Goal: Communication & Community: Share content

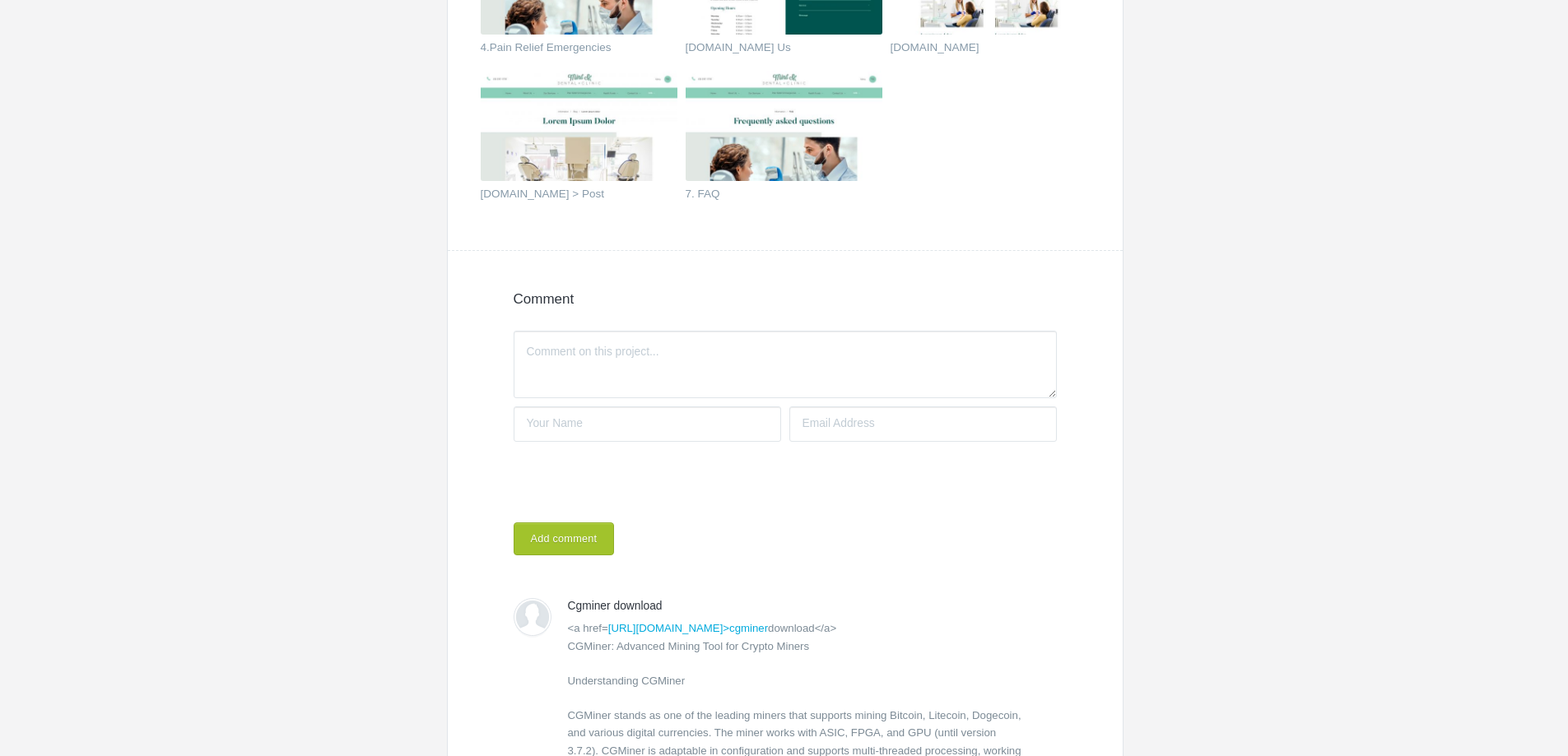
scroll to position [1070, 0]
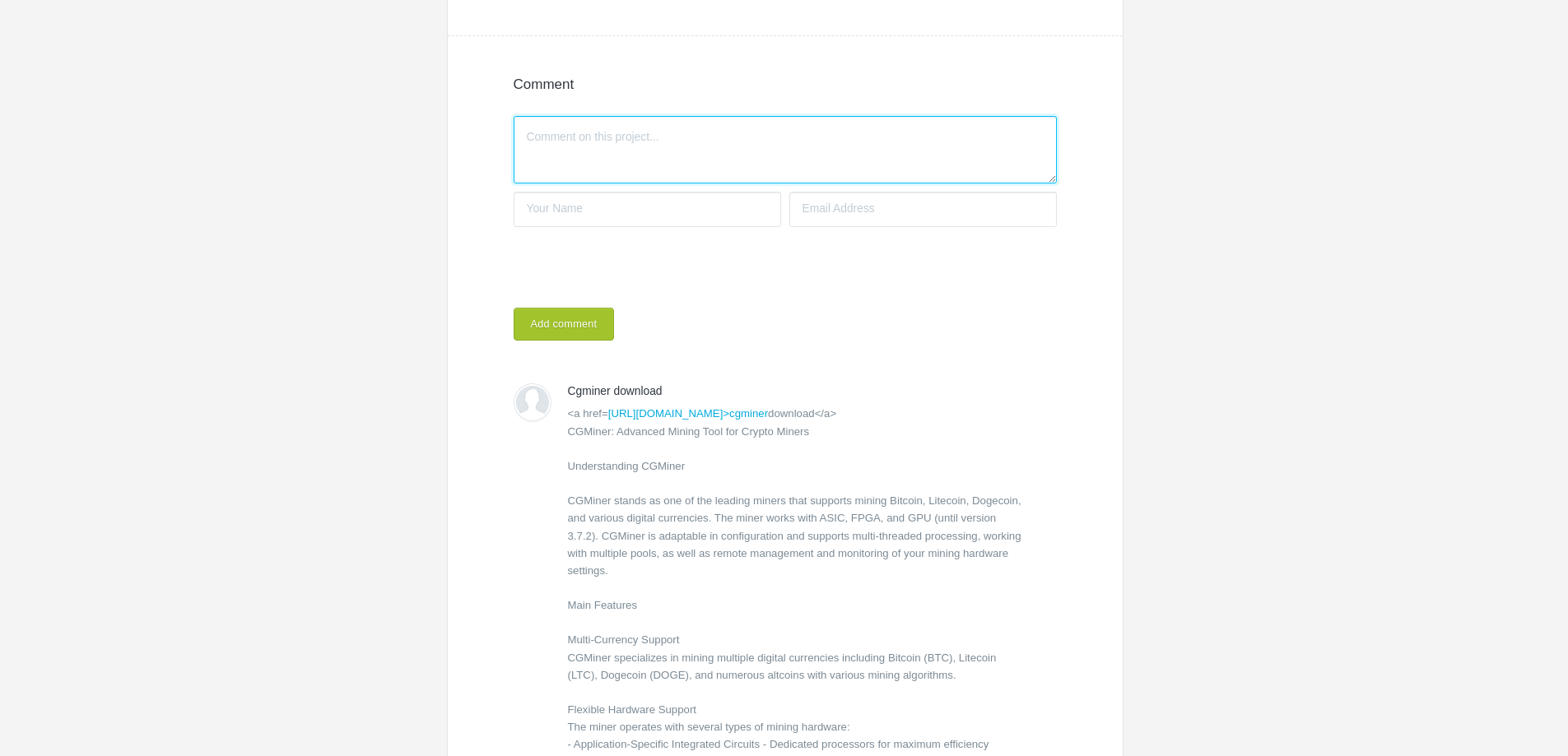
click at [604, 140] on textarea "Write a comment..." at bounding box center [785, 150] width 543 height 68
paste textarea "China <a href="[URL][DOMAIN_NAME]">Medical Device Import Registration</a> Servi…"
type textarea "China <a href="[URL][DOMAIN_NAME]">Medical Device Import Registration</a> Servi…"
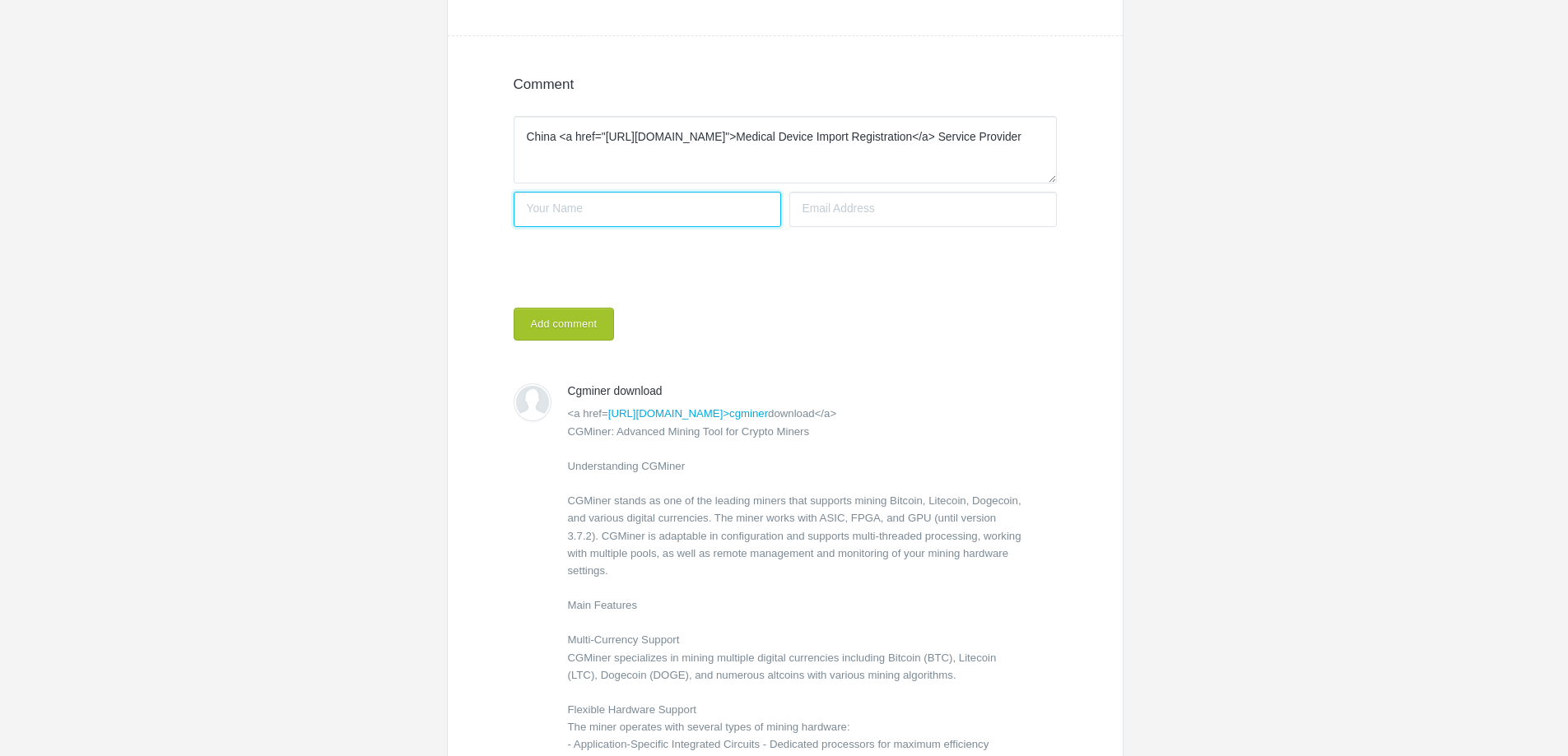
click at [575, 207] on input "Your name" at bounding box center [648, 209] width 268 height 36
type input "SituCRO"
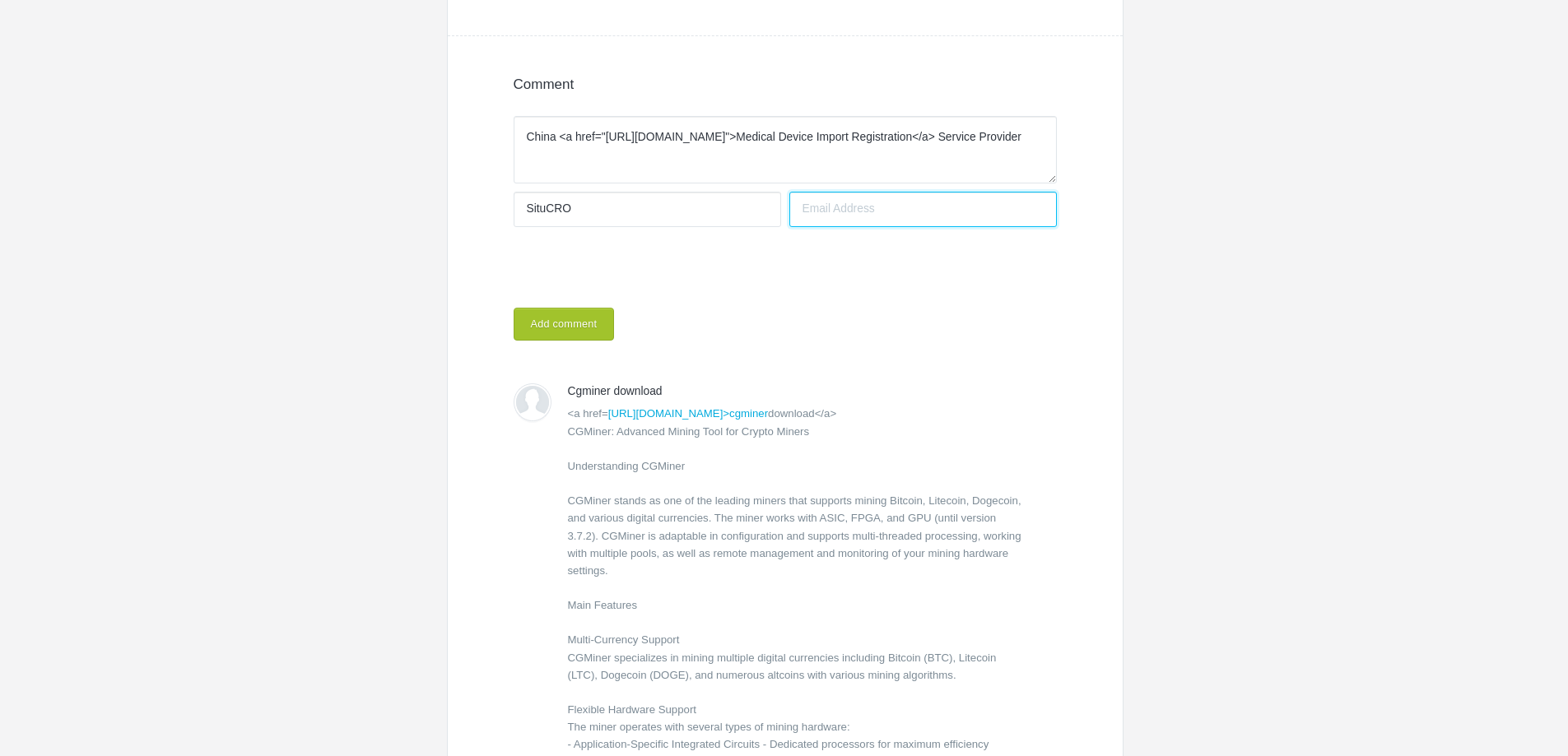
click at [839, 199] on input "Your email address" at bounding box center [923, 209] width 268 height 36
type input "[EMAIL_ADDRESS][DOMAIN_NAME]"
click at [545, 322] on button "Add comment" at bounding box center [564, 324] width 101 height 33
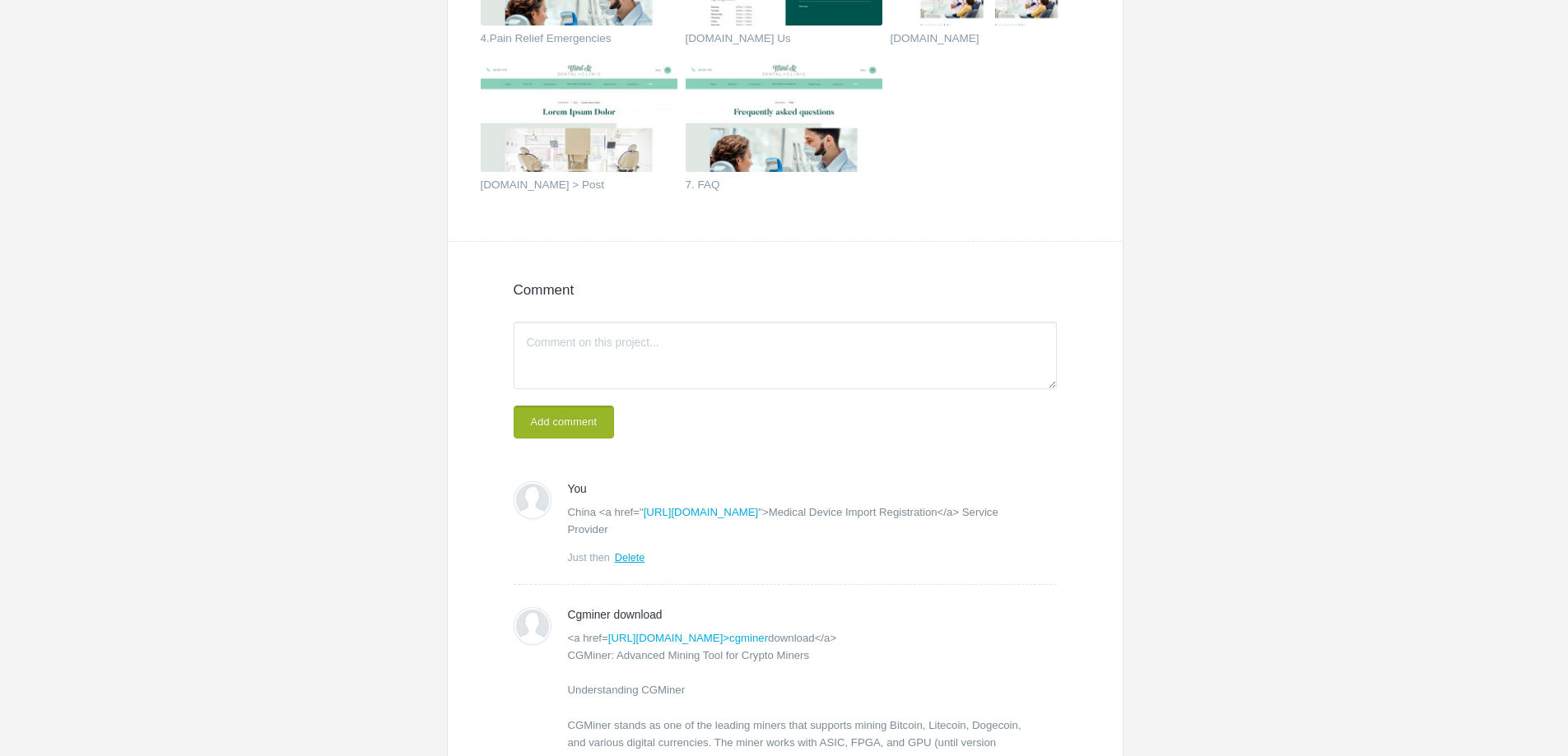
scroll to position [956, 0]
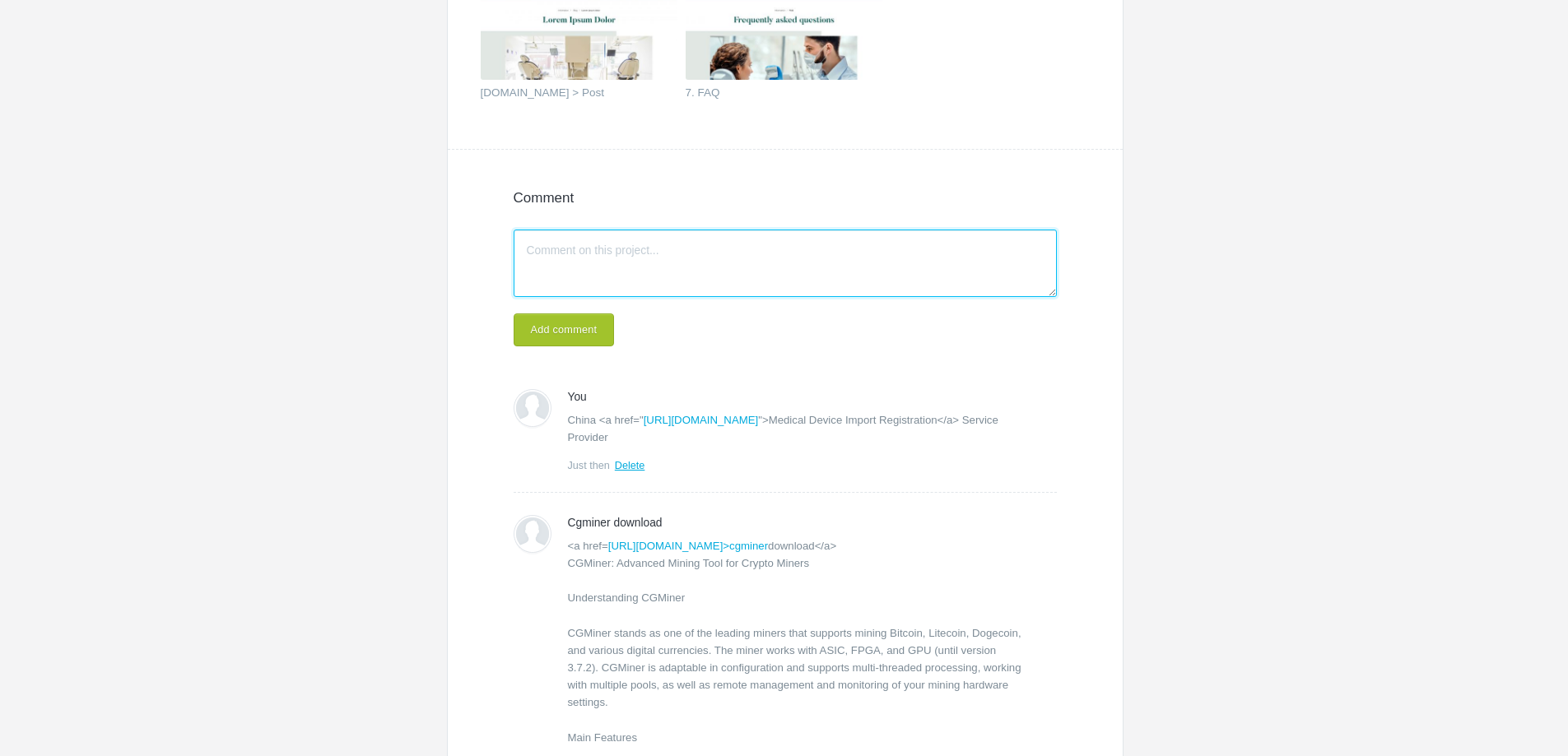
click at [652, 258] on textarea "Write a comment..." at bounding box center [785, 264] width 543 height 68
click at [620, 247] on textarea "Write a comment..." at bounding box center [785, 264] width 543 height 68
paste textarea "Boxerly is a leading <a href="[URL][DOMAIN_NAME]">veterinary ultrasound</a> com…"
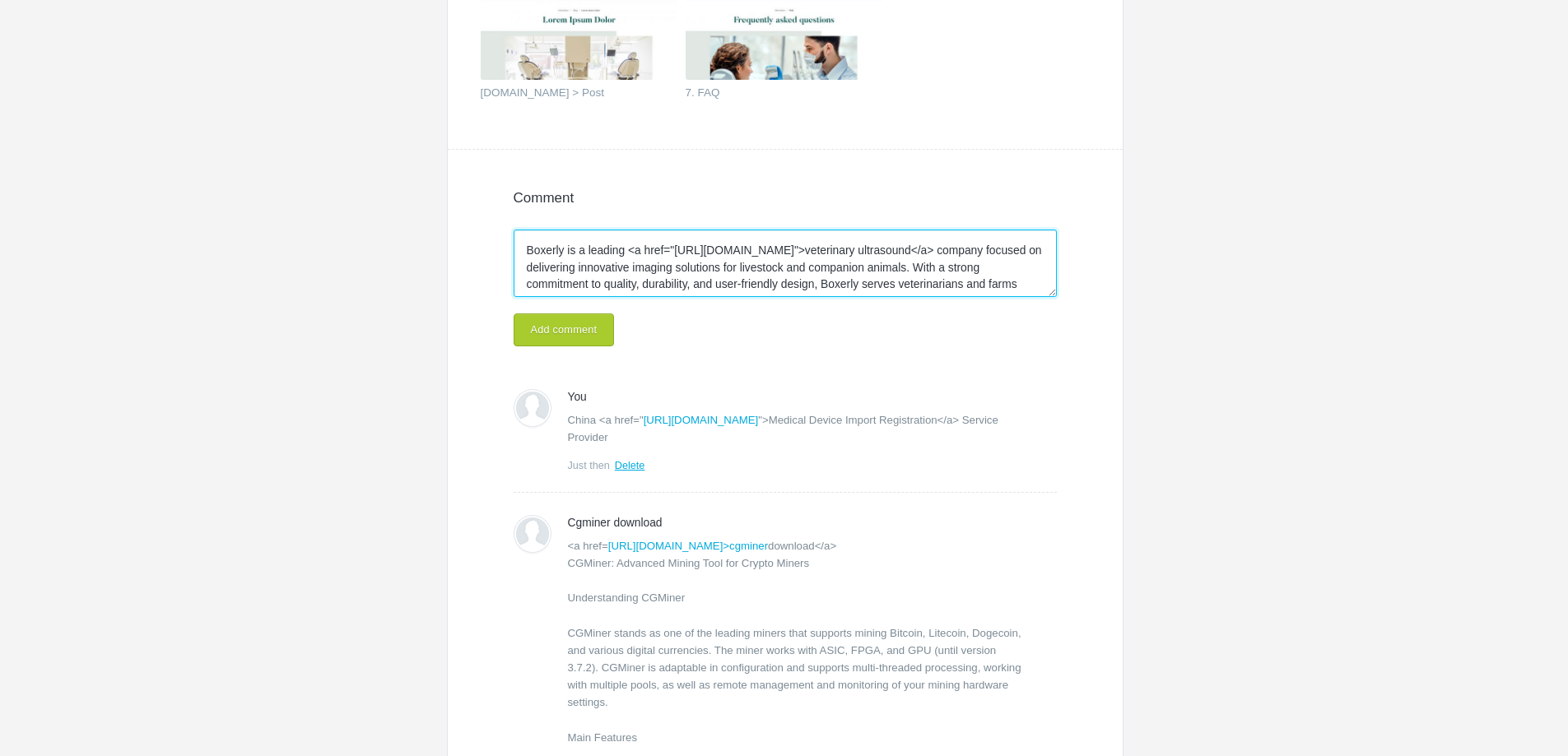
scroll to position [46, 0]
type textarea "Boxerly is a leading <a href="[URL][DOMAIN_NAME]">veterinary ultrasound</a> com…"
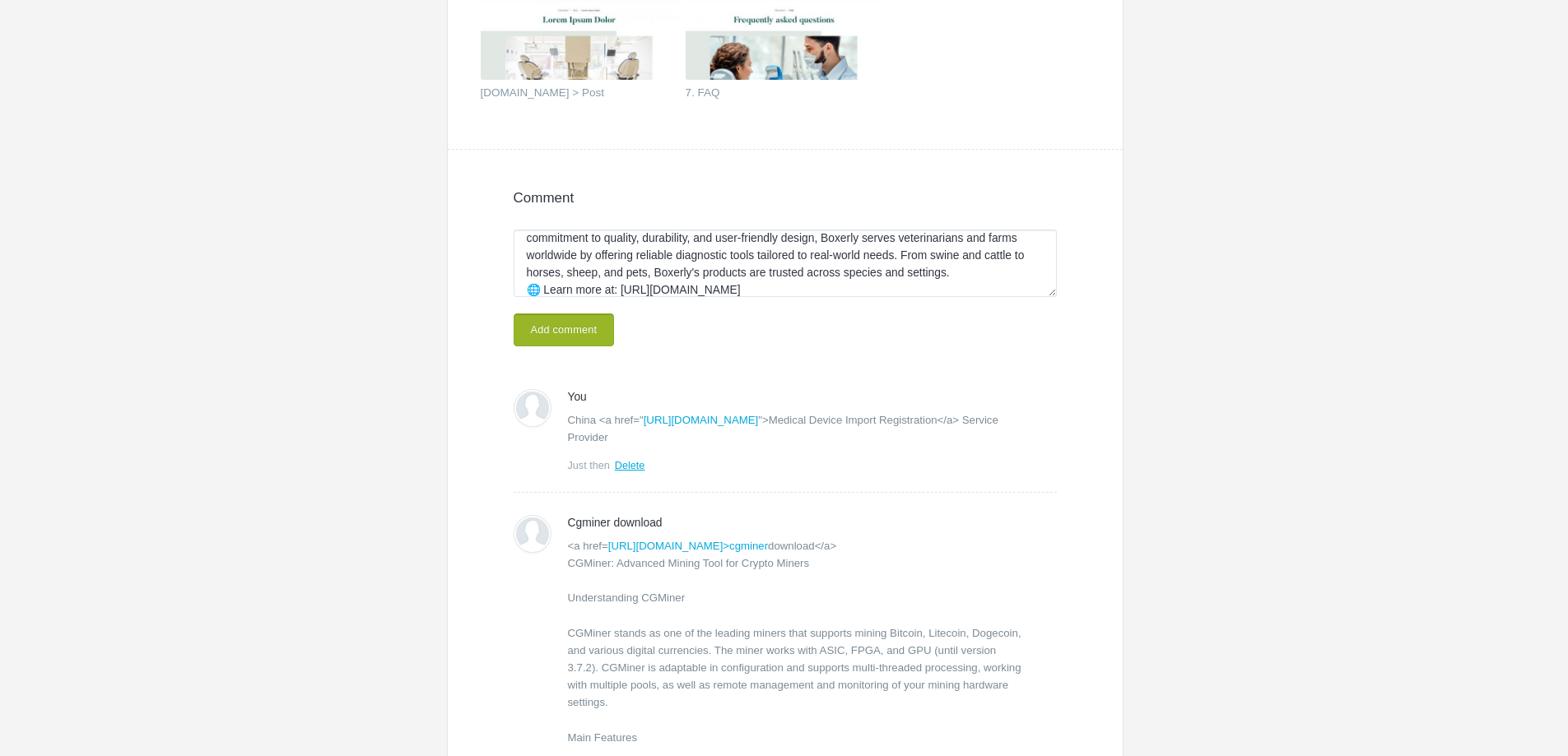
click at [563, 344] on button "Add comment" at bounding box center [564, 330] width 101 height 33
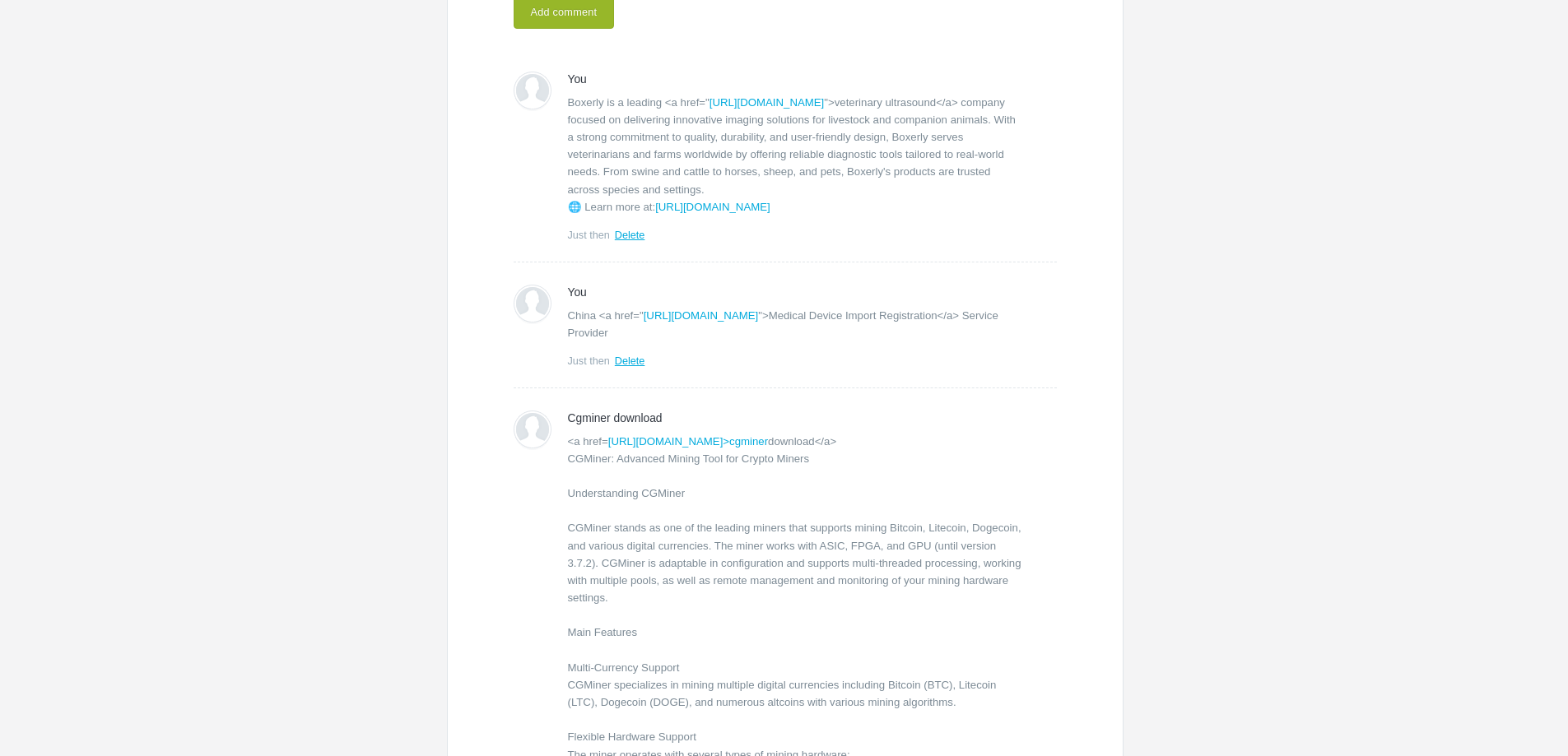
scroll to position [1286, 0]
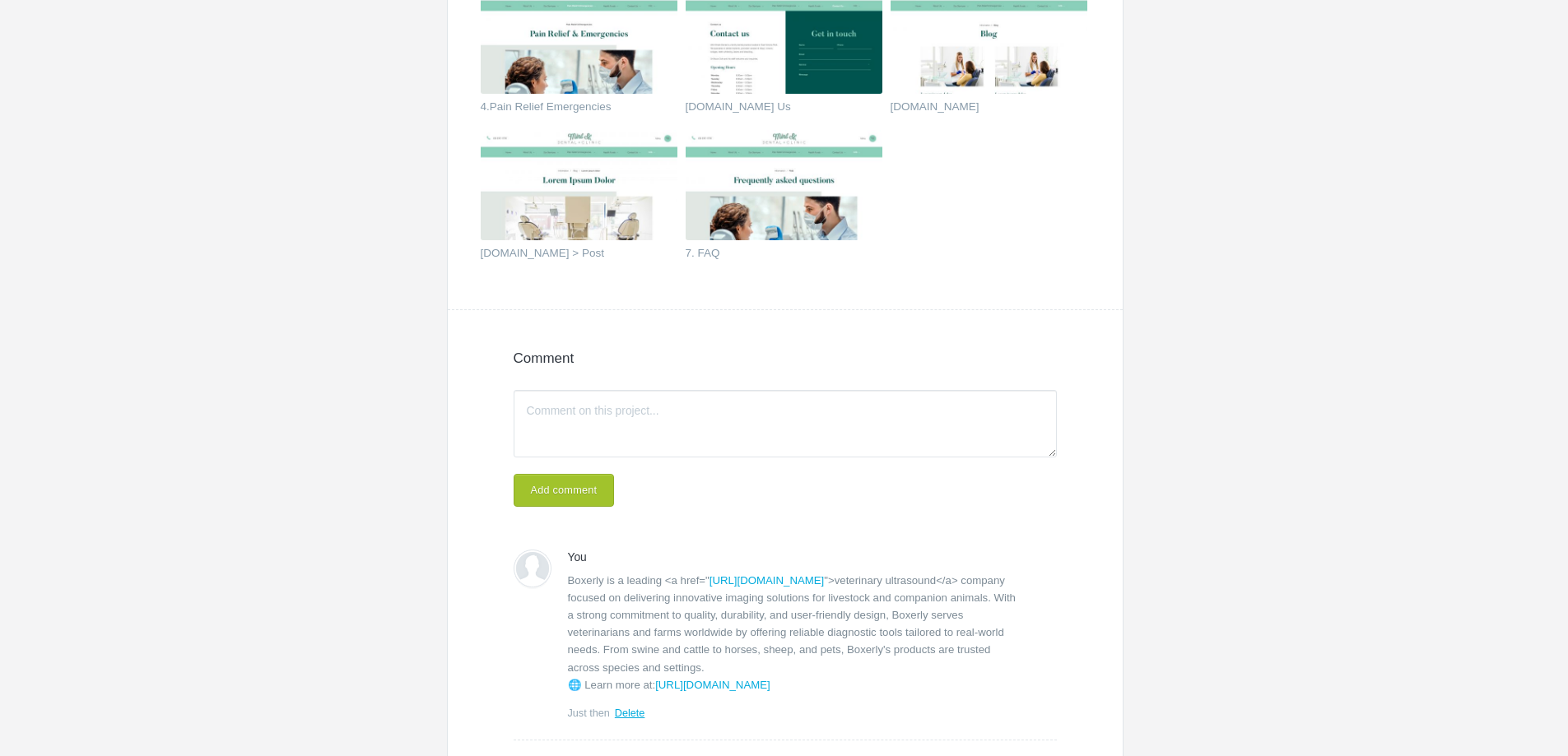
scroll to position [792, 0]
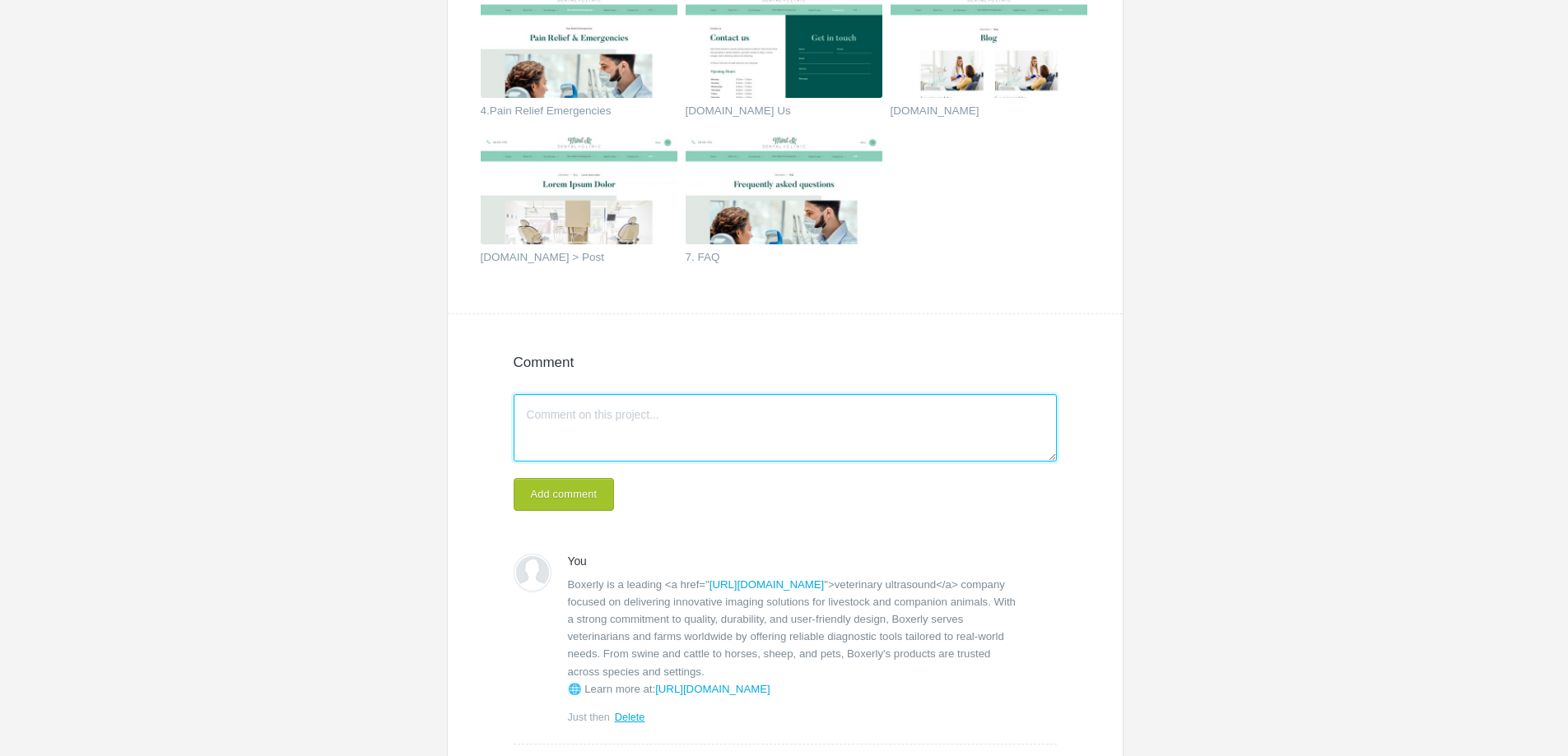
click at [631, 423] on textarea "Write a comment..." at bounding box center [785, 428] width 543 height 68
paste textarea "Boxerly is a dedicated <a href="[URL][DOMAIN_NAME]">veterinary ultrasound</a> b…"
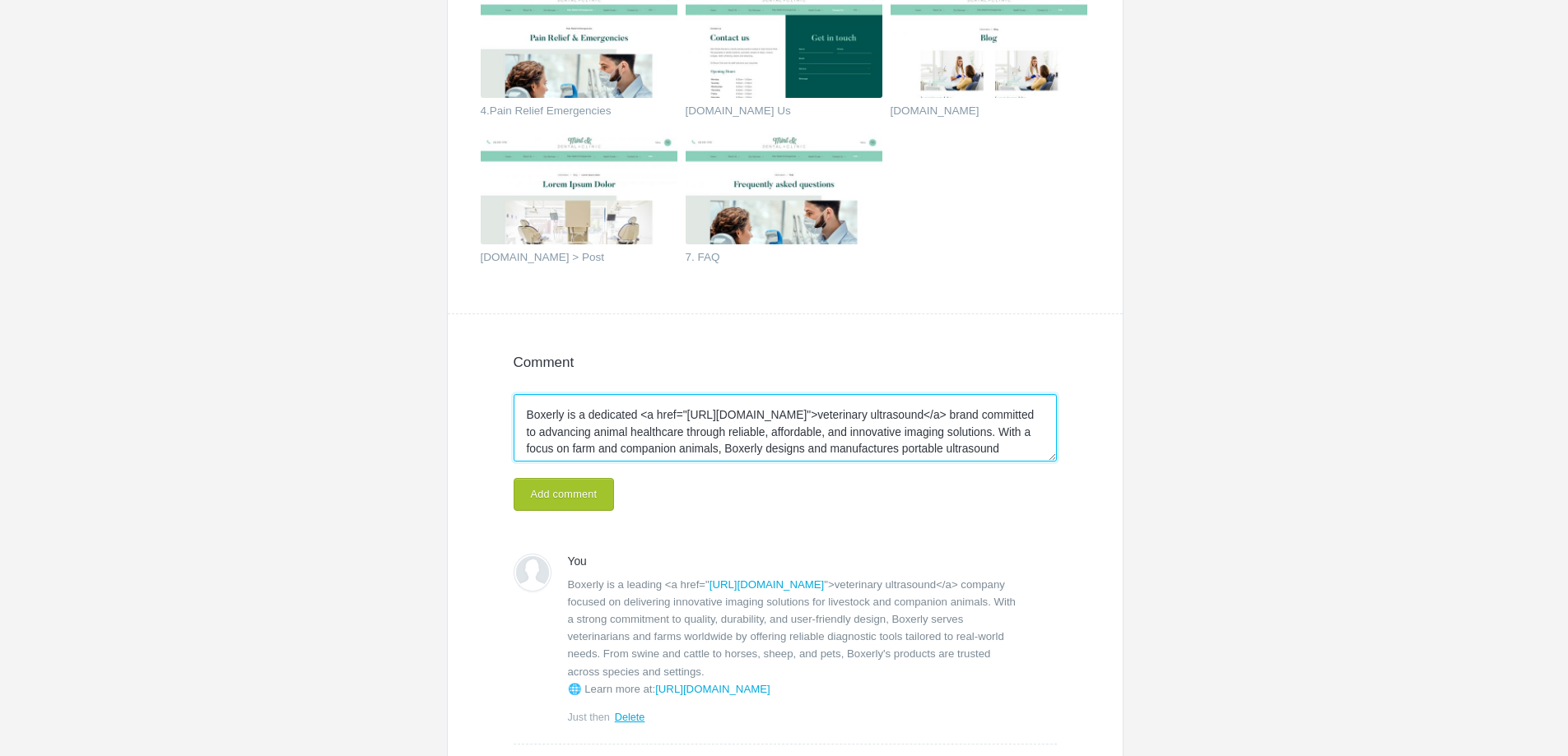
scroll to position [80, 0]
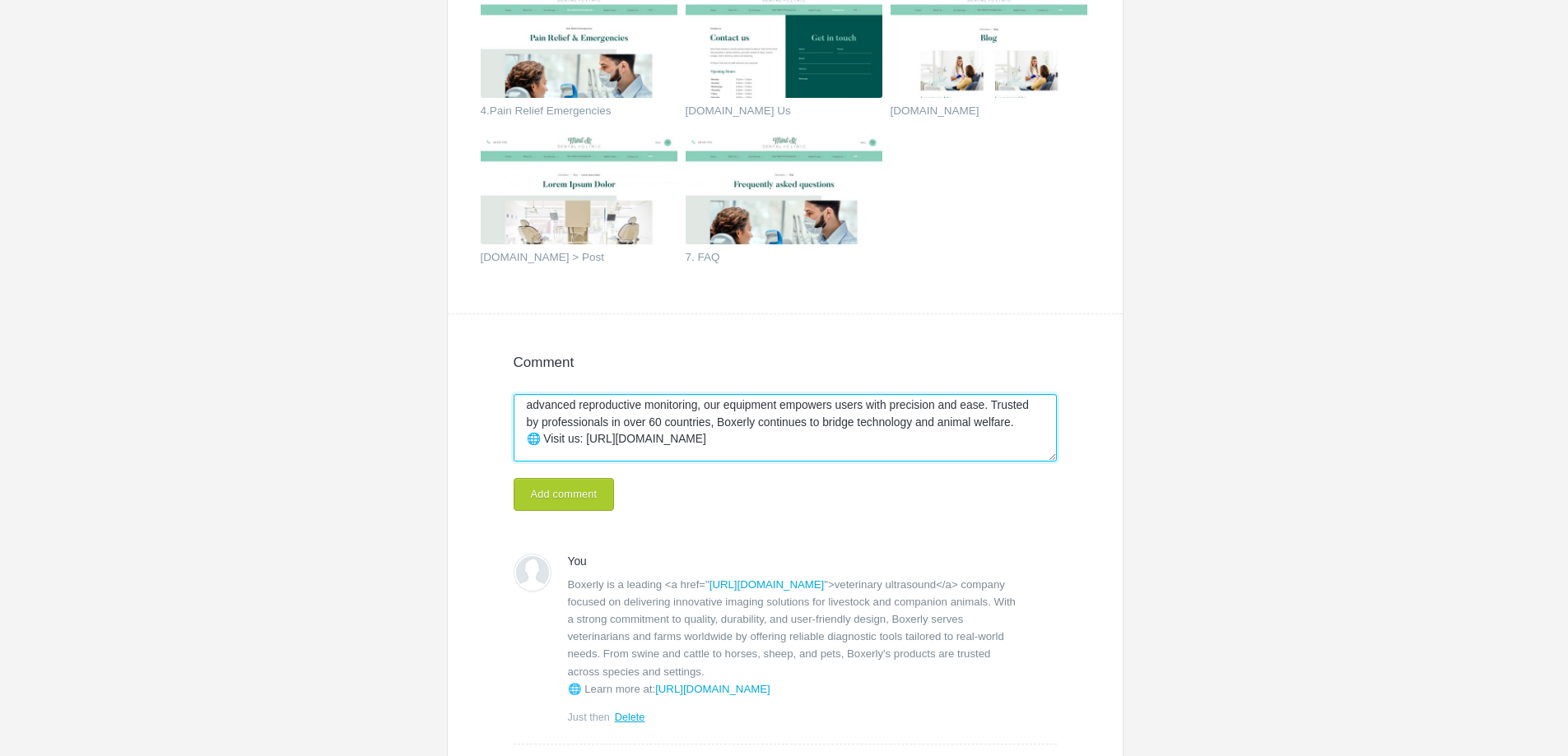
type textarea "Boxerly is a dedicated <a href="[URL][DOMAIN_NAME]">veterinary ultrasound</a> b…"
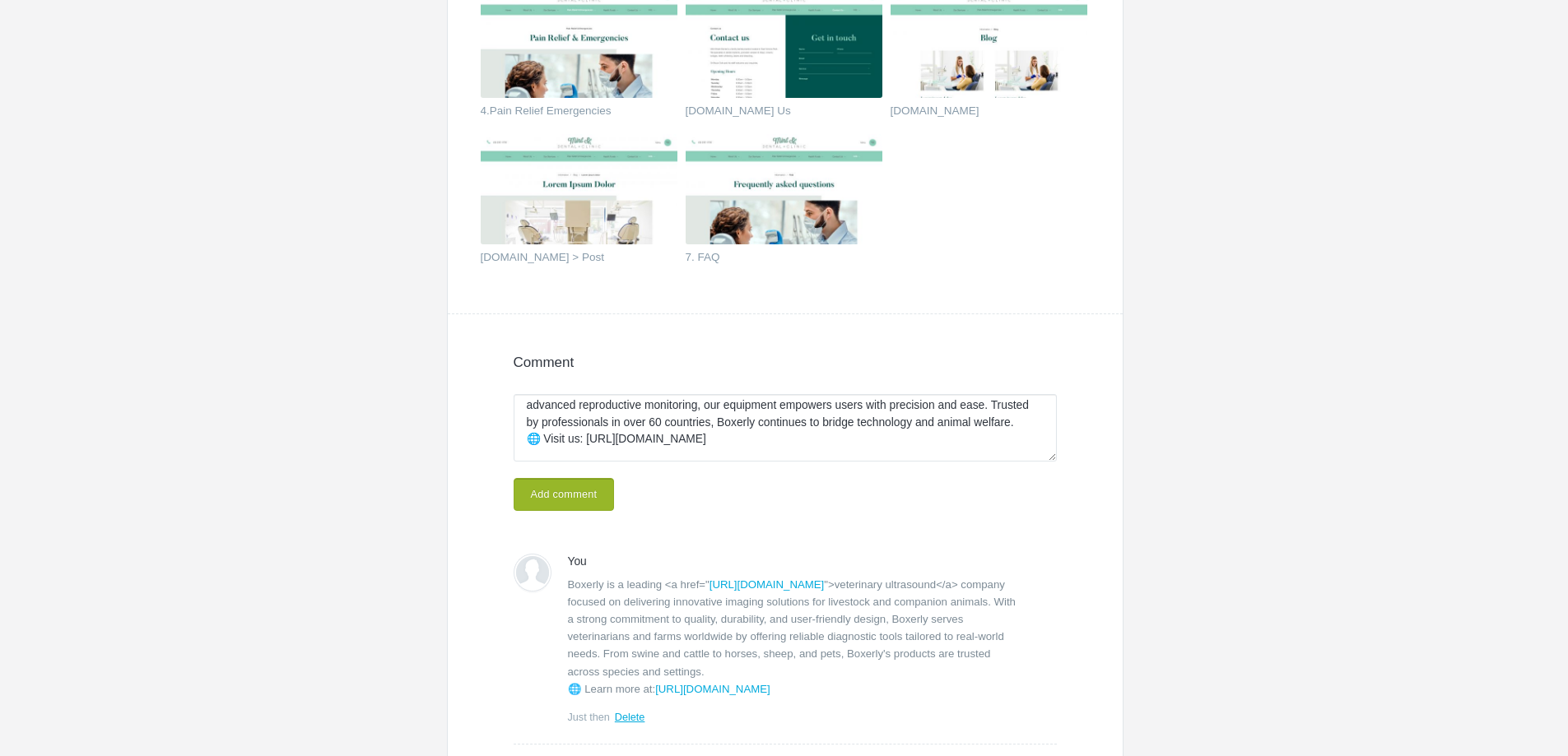
click at [546, 487] on button "Add comment" at bounding box center [564, 494] width 101 height 33
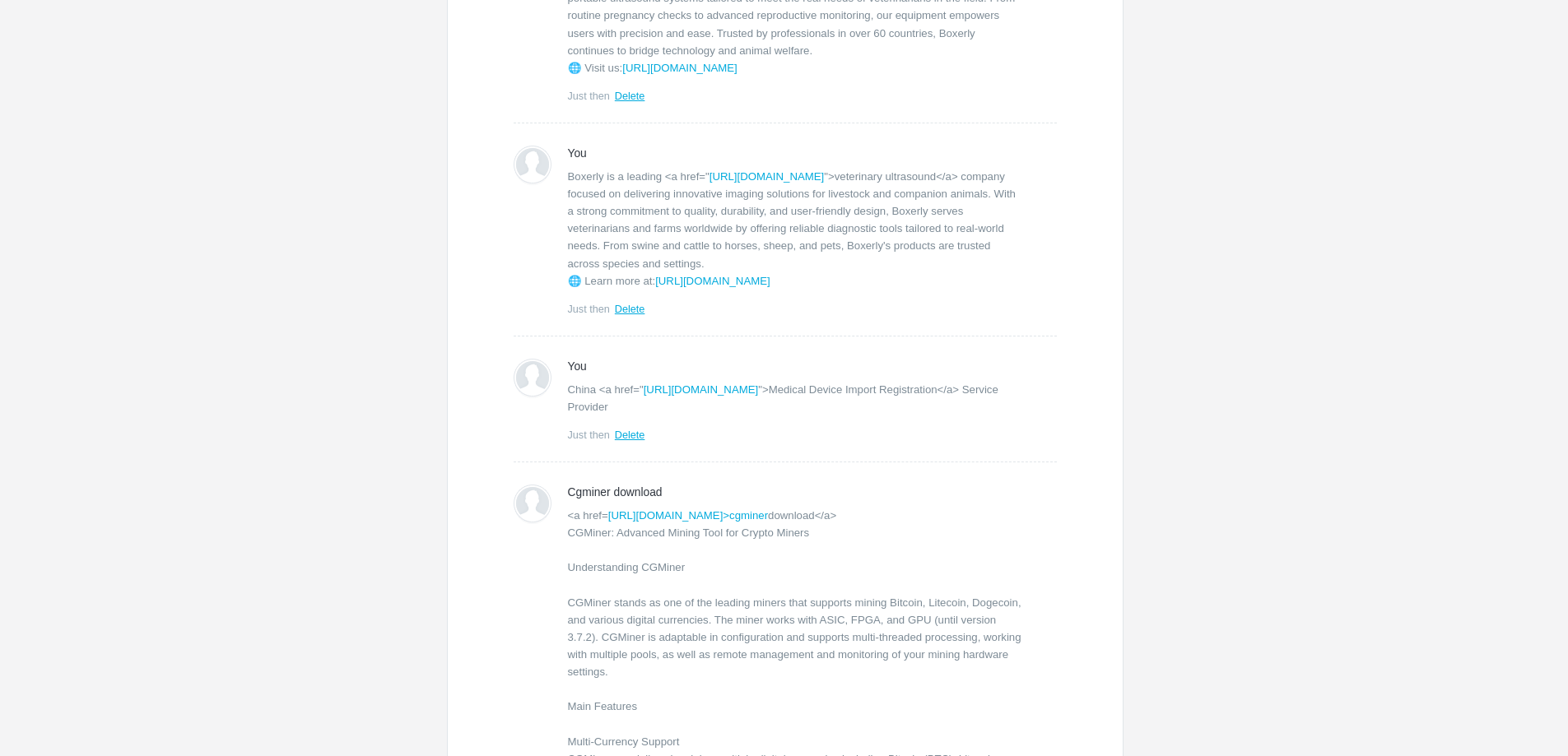
scroll to position [1286, 0]
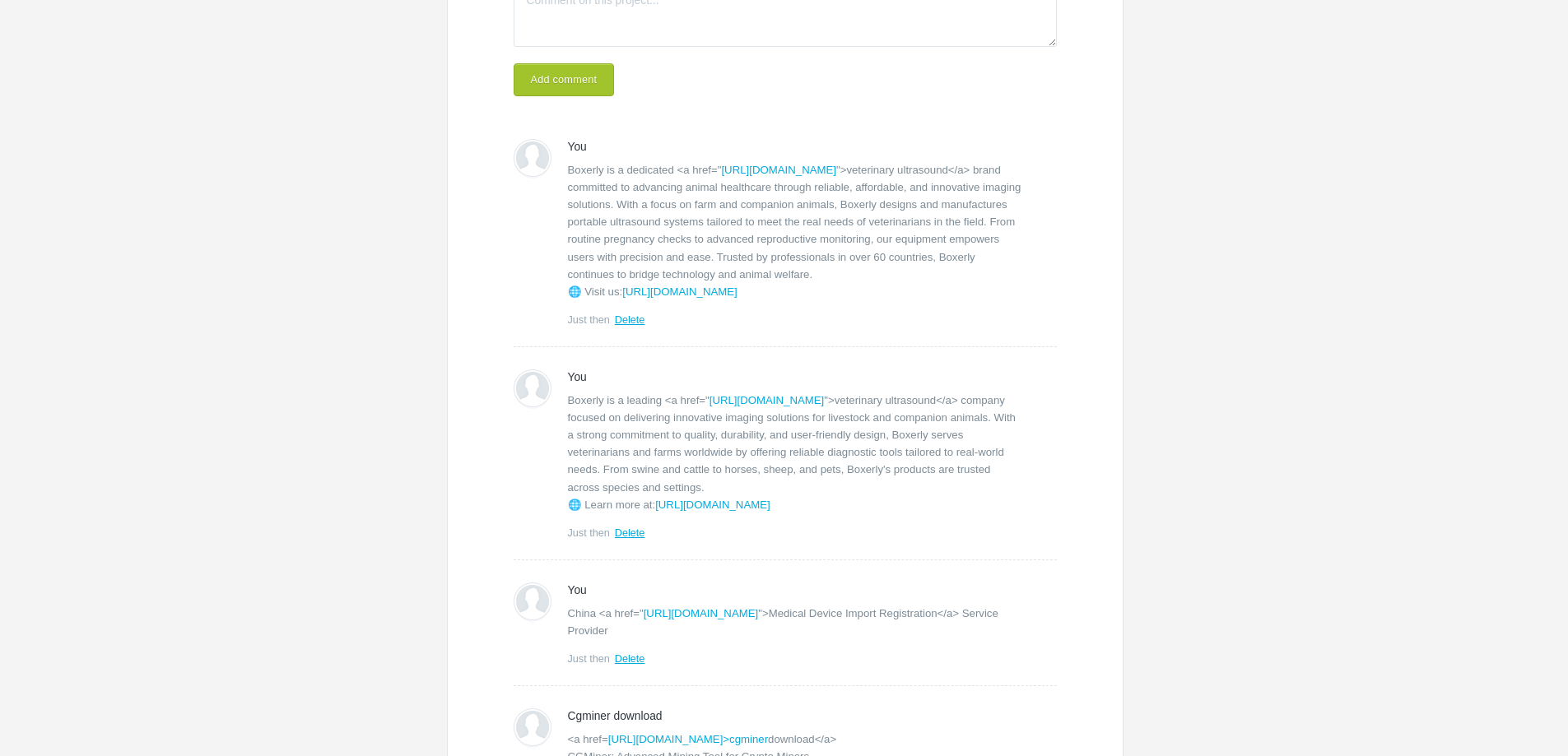
scroll to position [1120, 0]
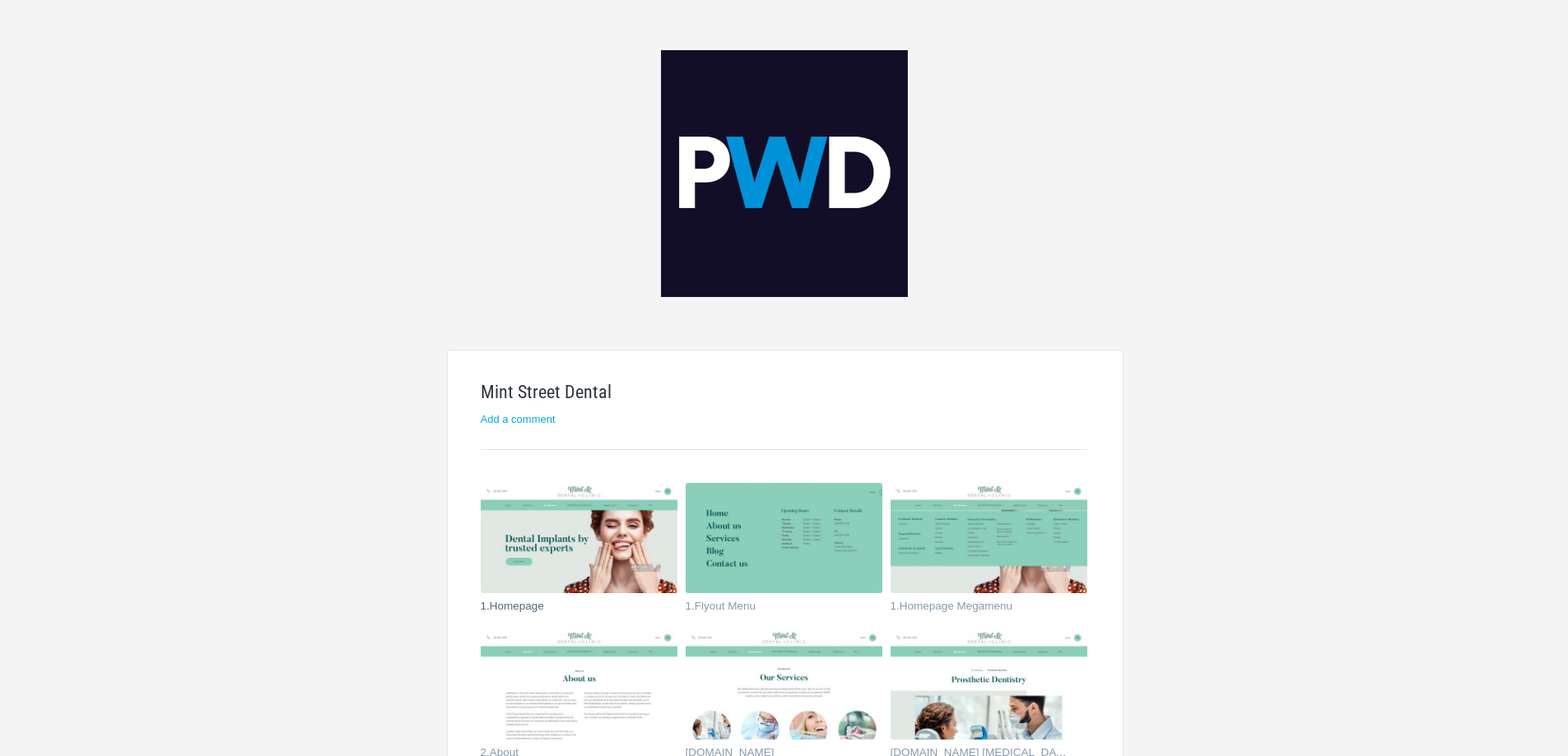
scroll to position [0, 0]
